Goal: Information Seeking & Learning: Learn about a topic

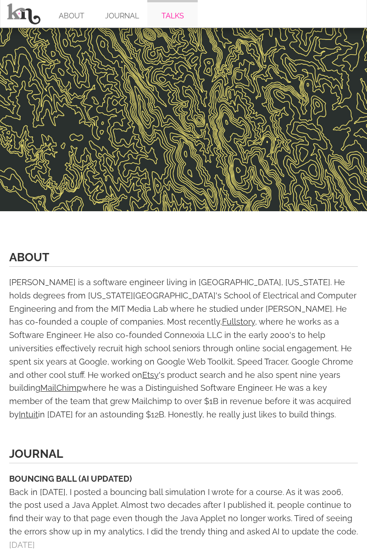
click at [173, 14] on link "TALKS" at bounding box center [172, 14] width 50 height 28
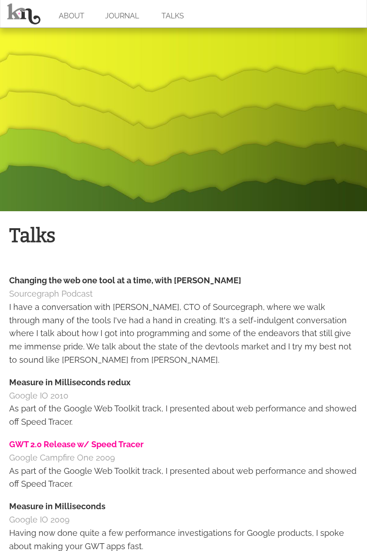
click at [77, 444] on link "GWT 2.0 Release w/ Speed Tracer" at bounding box center [76, 444] width 134 height 10
click at [57, 506] on link "Measure in Milliseconds" at bounding box center [57, 506] width 96 height 10
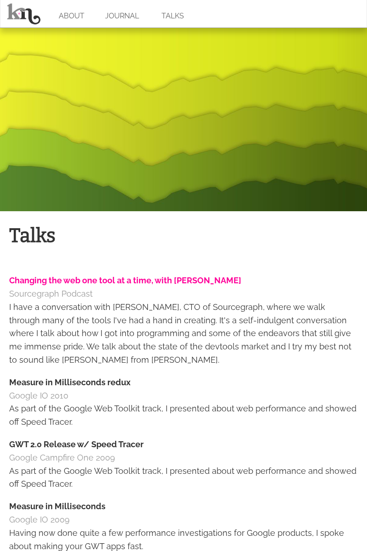
click at [117, 280] on link "Changing the web one tool at a time, with Kelly Norton" at bounding box center [125, 280] width 232 height 10
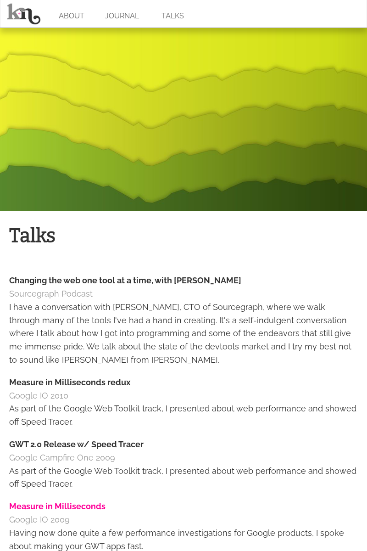
click at [57, 506] on link "Measure in Milliseconds" at bounding box center [57, 506] width 96 height 10
click at [72, 14] on link "ABOUT" at bounding box center [71, 14] width 50 height 28
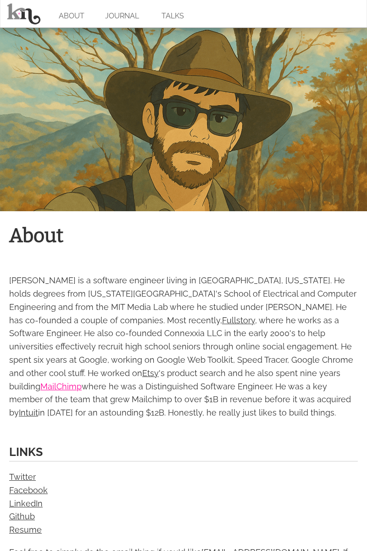
click at [82, 381] on link "MailChimp" at bounding box center [60, 386] width 41 height 10
